Goal: Information Seeking & Learning: Learn about a topic

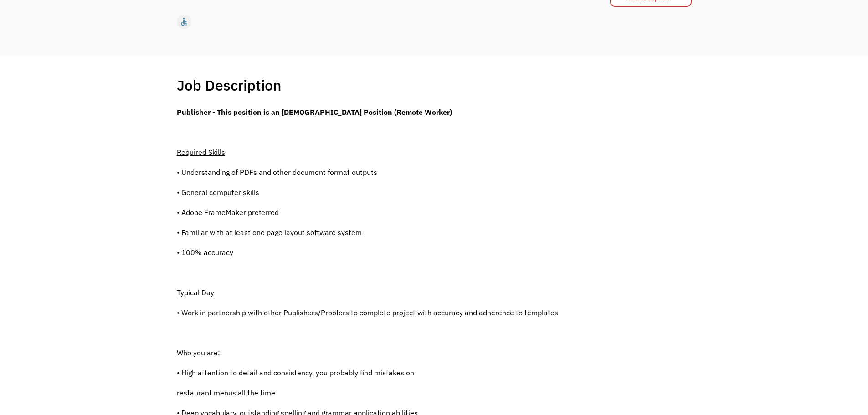
scroll to position [182, 0]
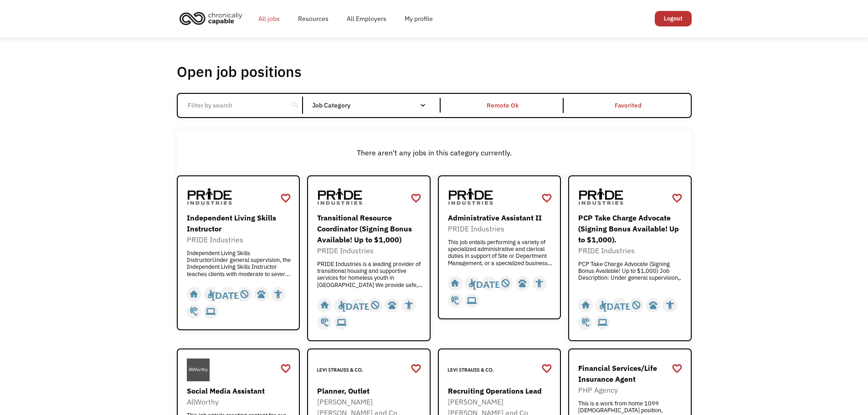
click at [271, 19] on link "All jobs" at bounding box center [269, 18] width 40 height 29
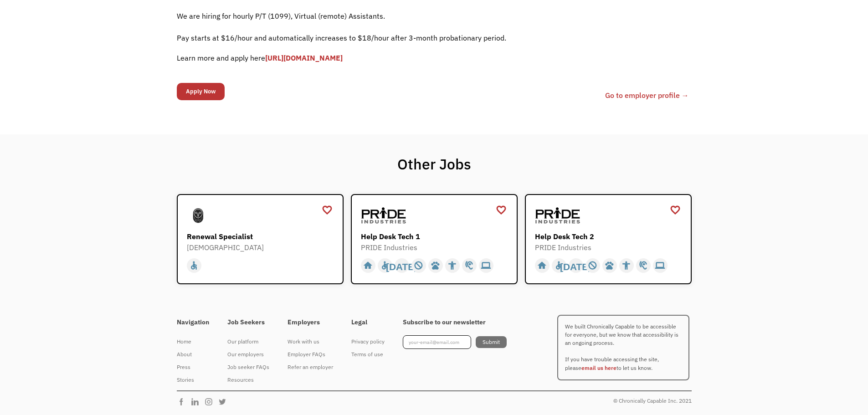
scroll to position [36, 0]
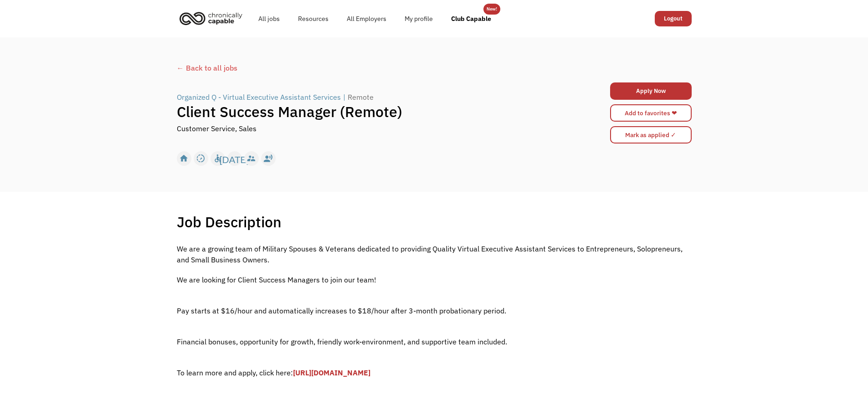
scroll to position [46, 0]
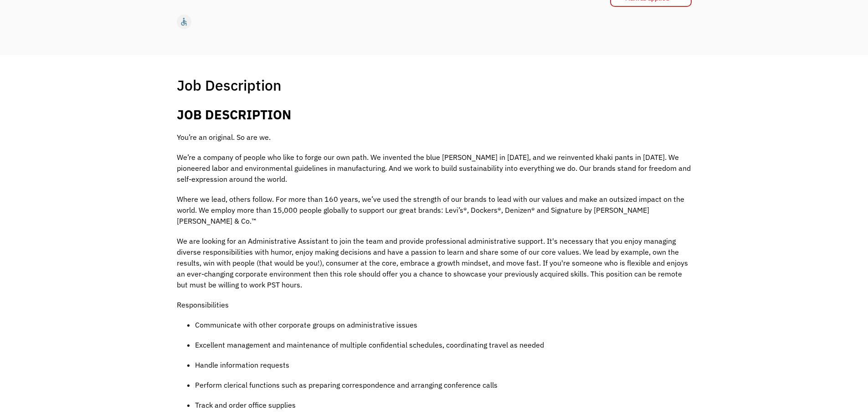
scroll to position [91, 0]
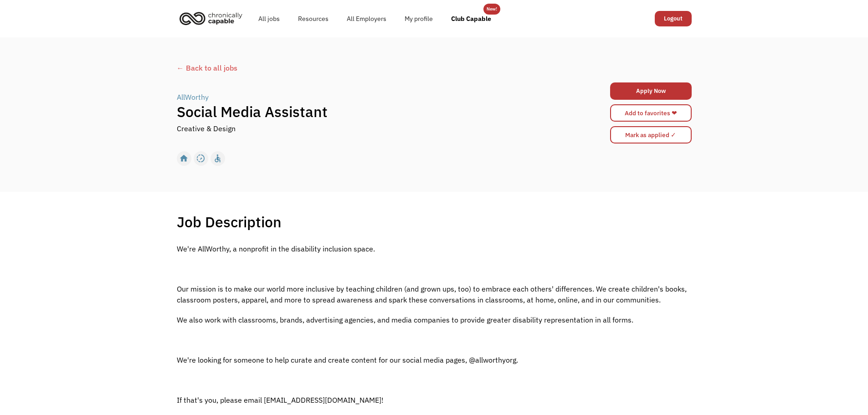
click at [496, 75] on div "← Back to all jobs AllWorthy | Social Media Assistant Creative & Design Apply N…" at bounding box center [434, 114] width 533 height 113
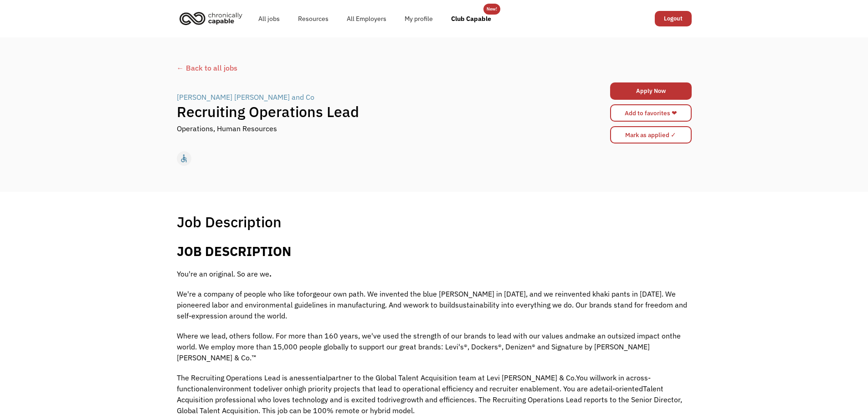
click at [572, 43] on div "← Back to all jobs [PERSON_NAME] [PERSON_NAME] and Co | Recruiting Operations L…" at bounding box center [434, 114] width 868 height 155
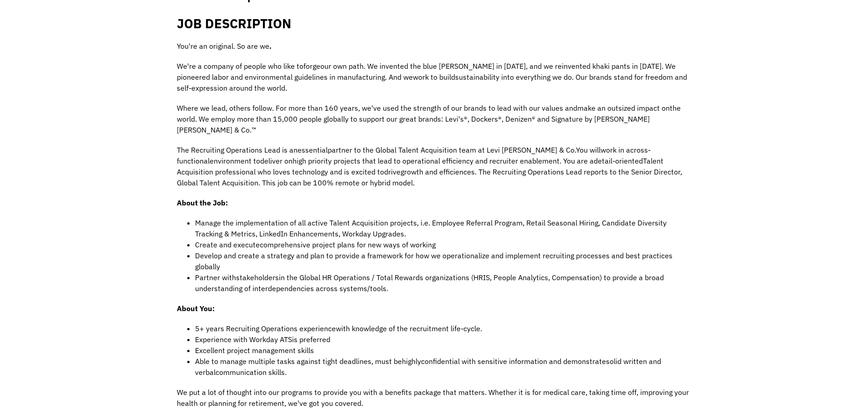
scroll to position [365, 0]
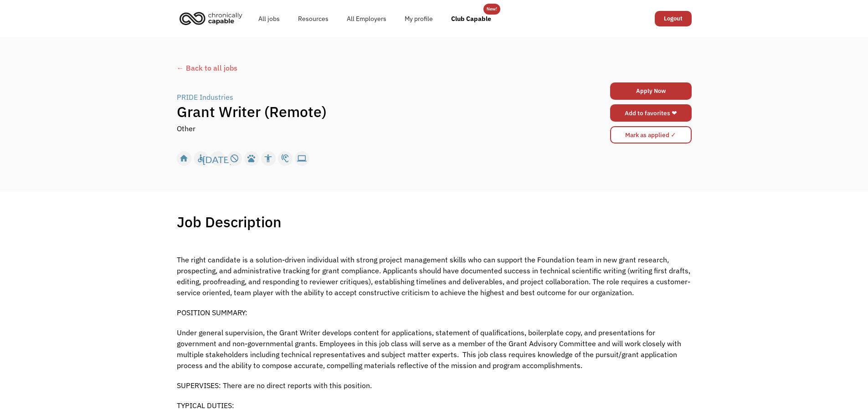
click at [672, 110] on link "Add to favorites ❤" at bounding box center [651, 112] width 82 height 17
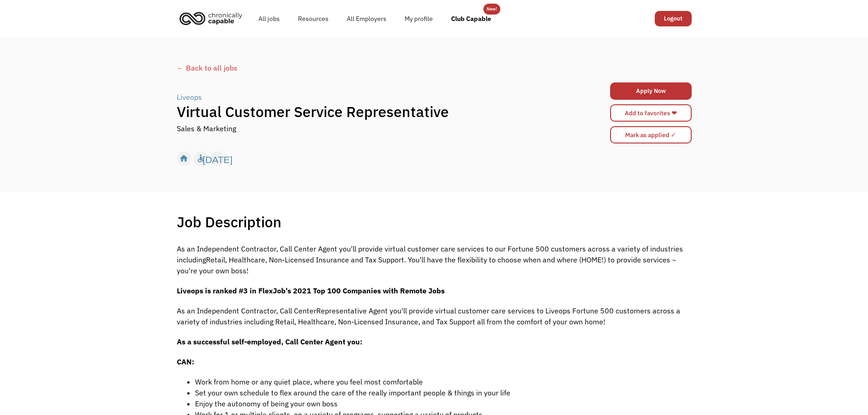
scroll to position [46, 0]
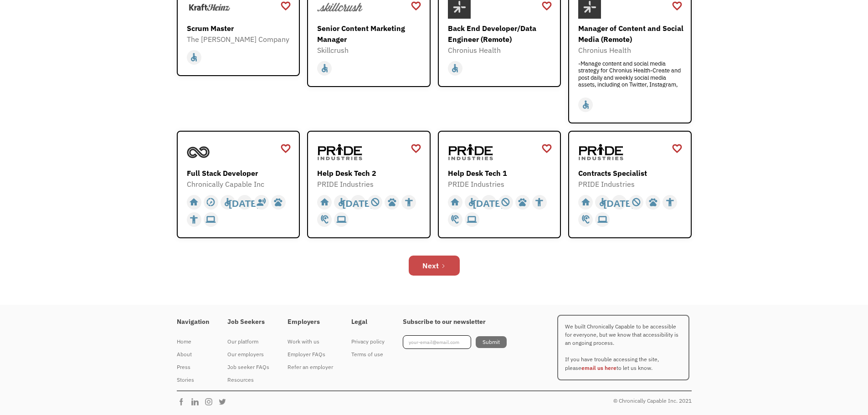
click at [435, 267] on div "Next" at bounding box center [431, 265] width 16 height 11
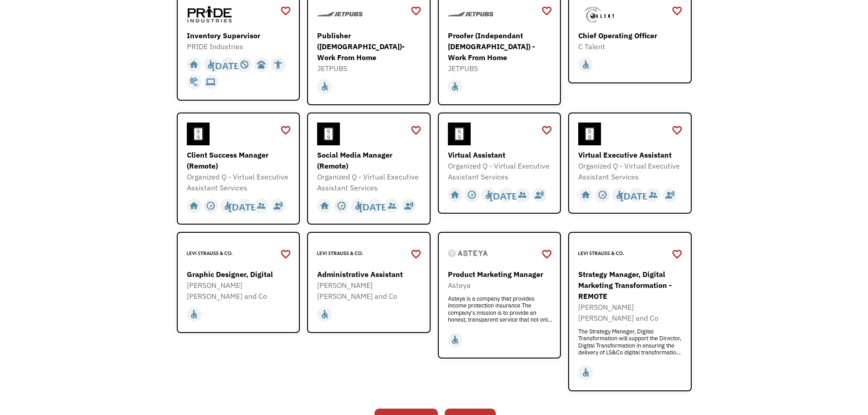
scroll to position [331, 0]
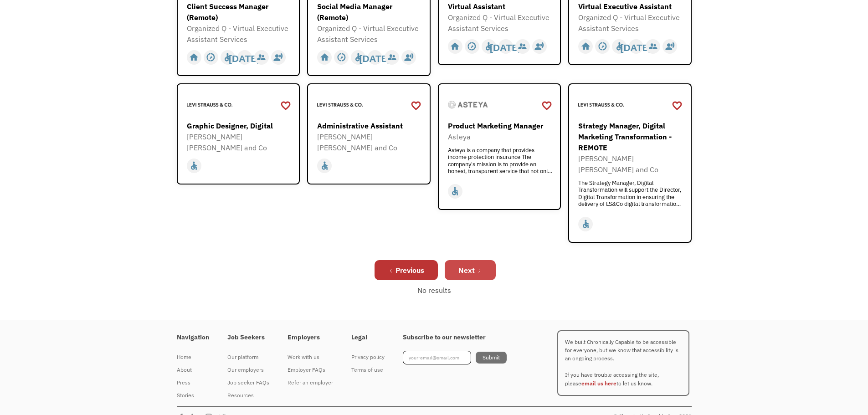
click at [481, 268] on icon "Next Page" at bounding box center [479, 270] width 5 height 5
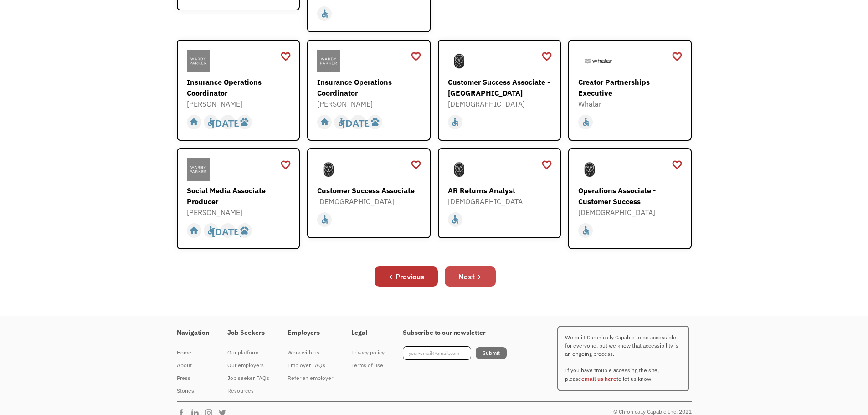
scroll to position [303, 0]
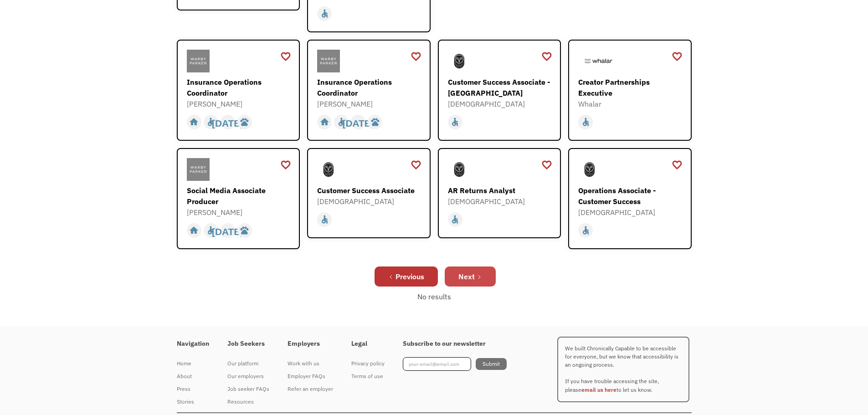
click at [480, 267] on link "Next" at bounding box center [470, 277] width 51 height 20
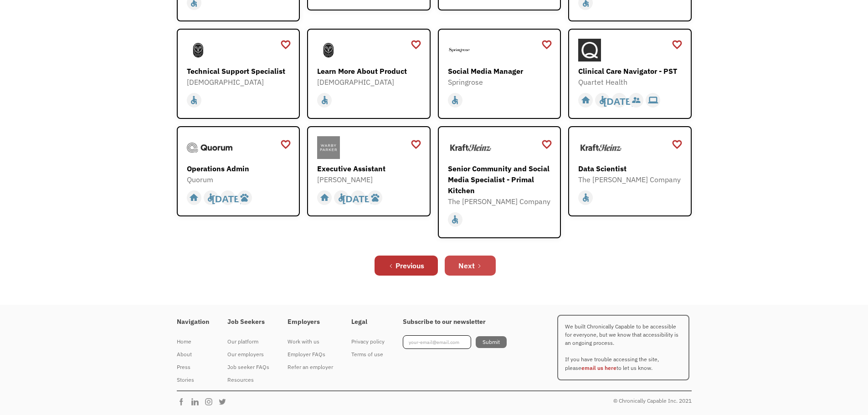
click at [481, 268] on icon "Next Page" at bounding box center [479, 266] width 5 height 5
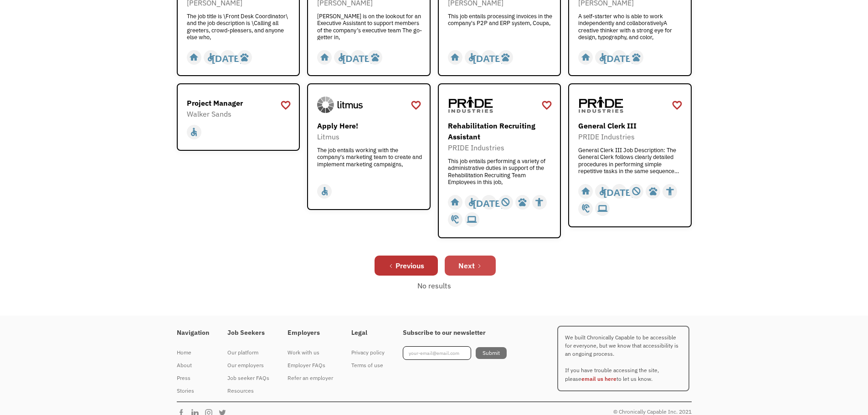
click at [469, 264] on div "Next" at bounding box center [467, 265] width 16 height 11
